Goal: Transaction & Acquisition: Subscribe to service/newsletter

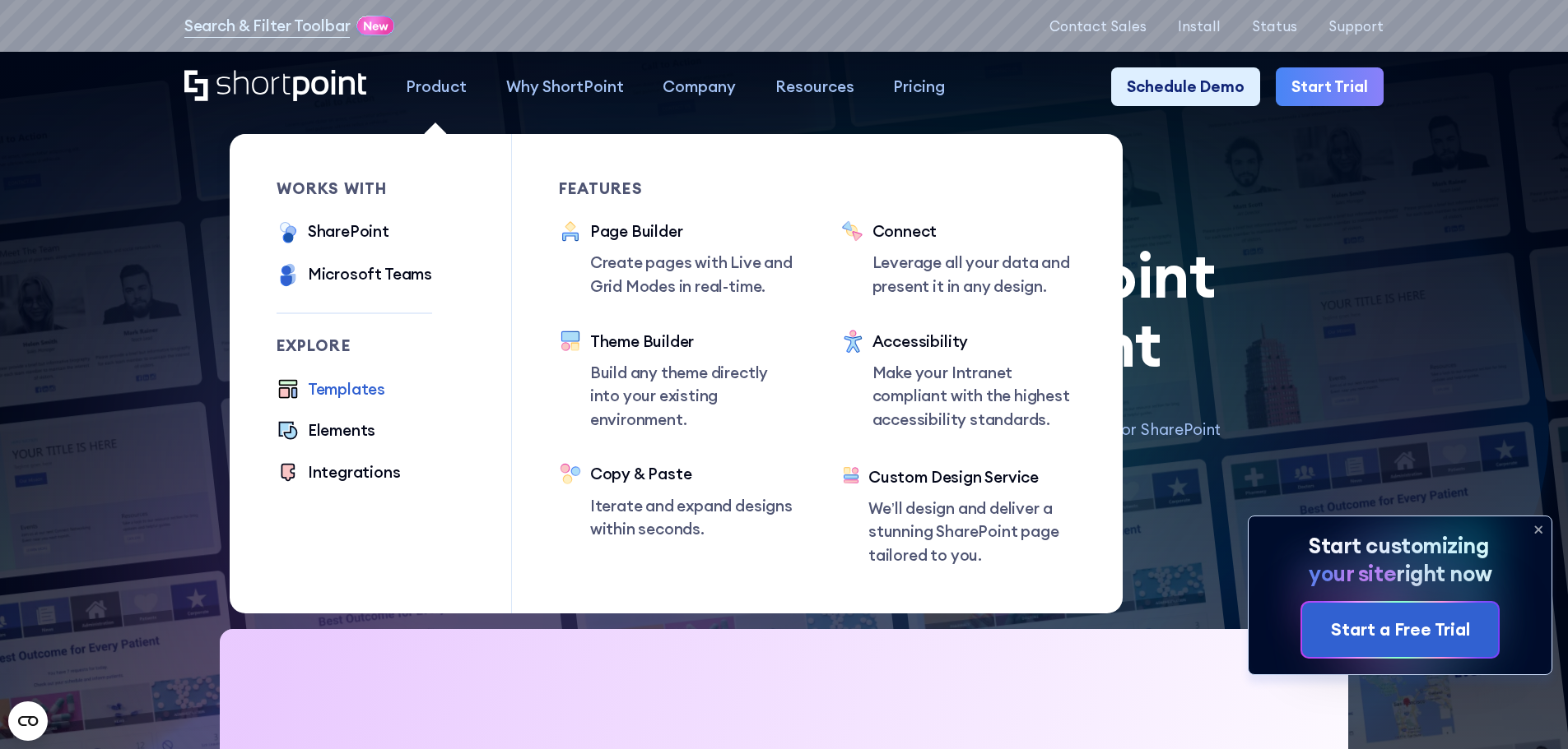
click at [334, 394] on div "Templates" at bounding box center [346, 389] width 77 height 24
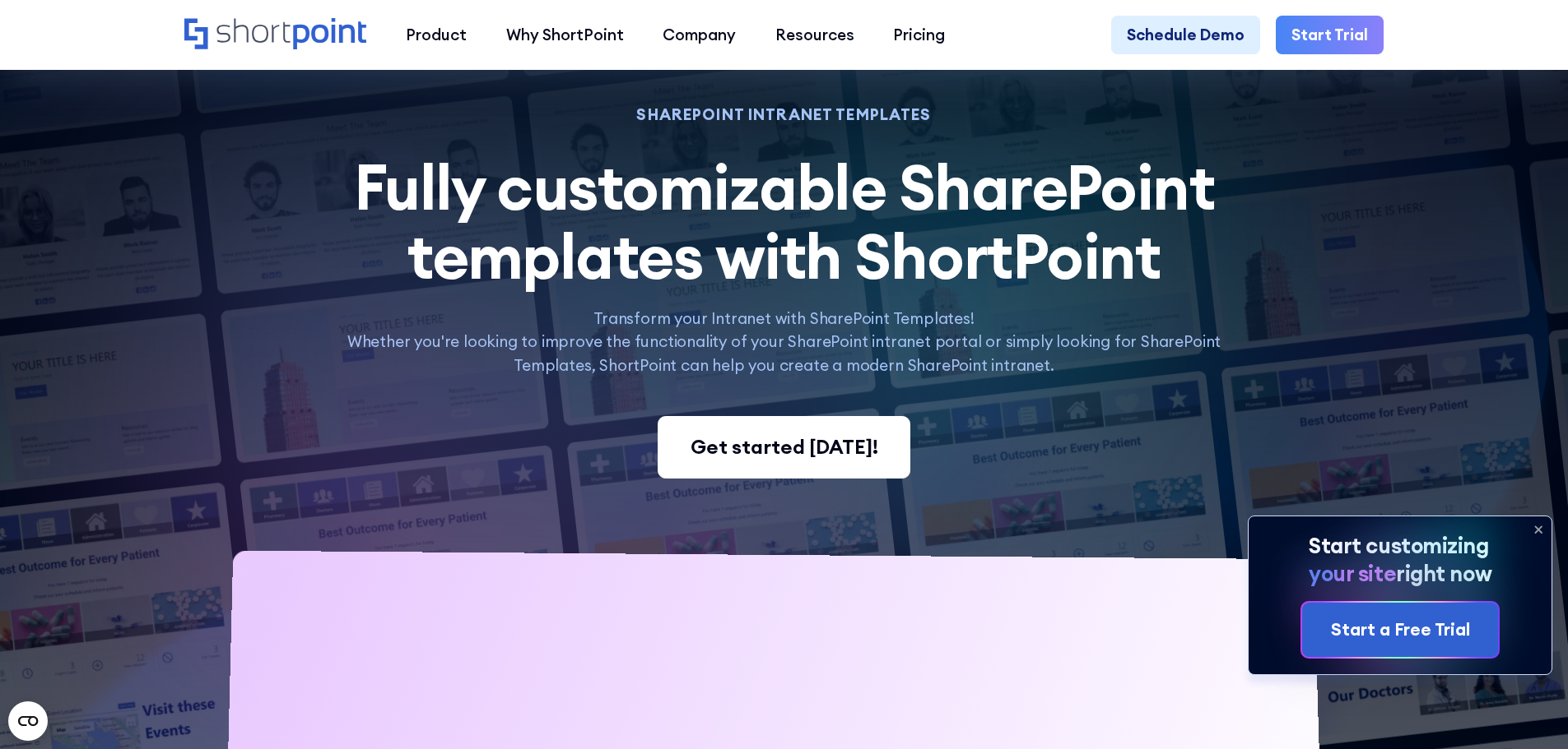
scroll to position [82, 0]
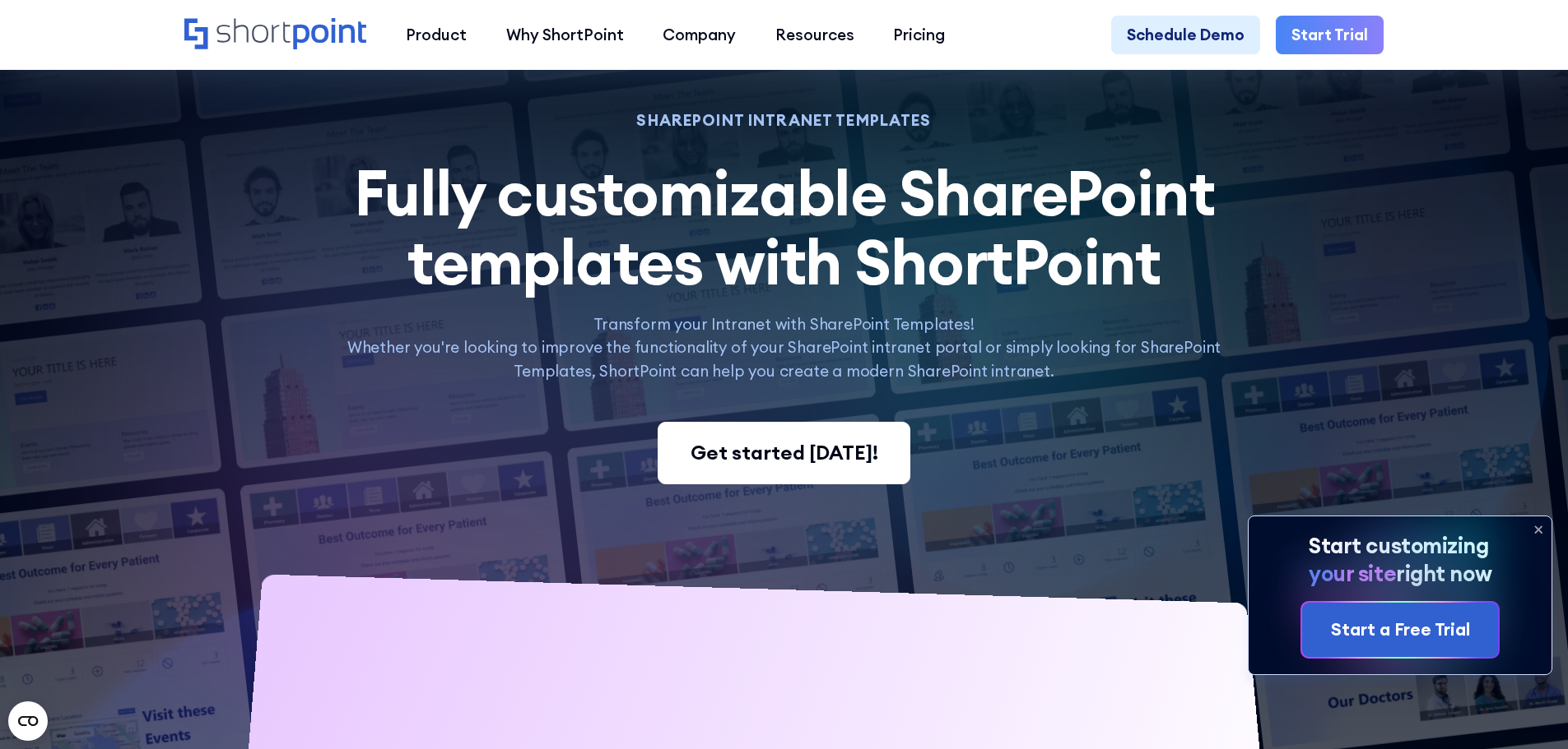
click at [765, 460] on div "Get started [DATE]!" at bounding box center [784, 453] width 188 height 29
